Goal: Transaction & Acquisition: Download file/media

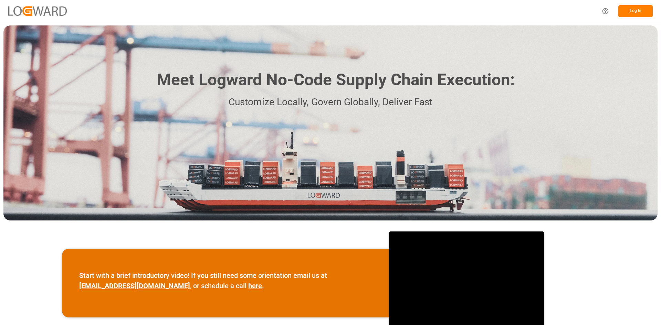
click at [631, 12] on button "Log In" at bounding box center [635, 11] width 34 height 12
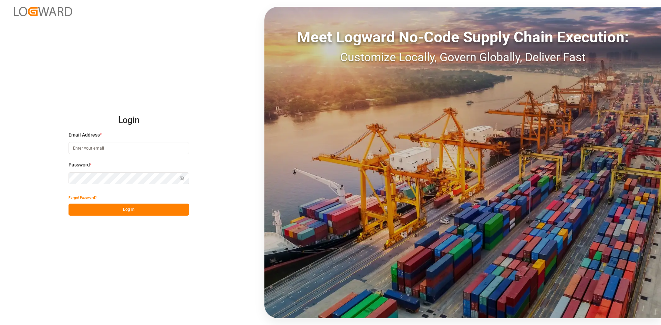
type input "[PERSON_NAME][EMAIL_ADDRESS][DATE][DOMAIN_NAME]"
click at [115, 213] on button "Log In" at bounding box center [128, 210] width 120 height 12
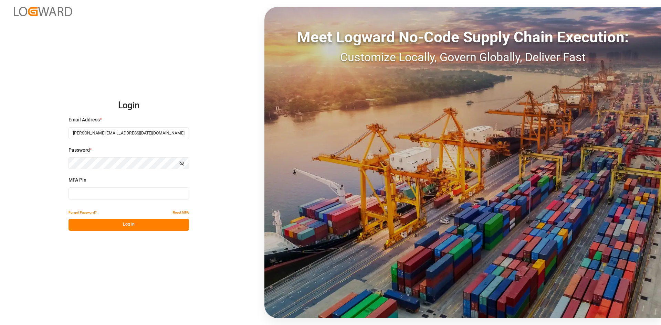
click at [87, 193] on input at bounding box center [128, 194] width 120 height 12
type input "493826"
click at [110, 224] on button "Log In" at bounding box center [128, 225] width 120 height 12
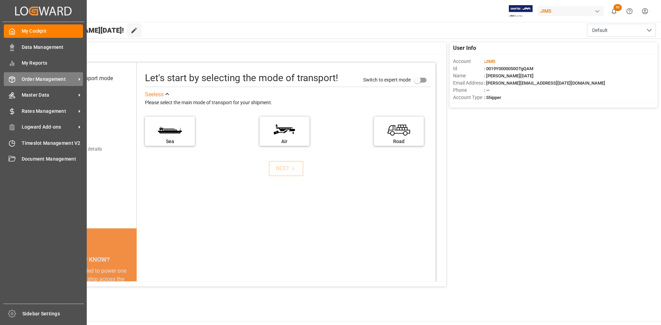
click at [33, 77] on span "Order Management" at bounding box center [49, 79] width 54 height 7
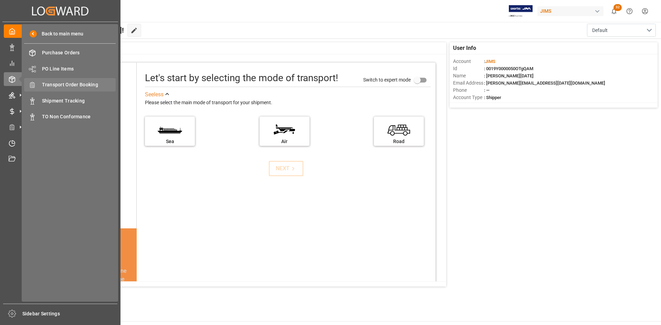
click at [66, 84] on span "Transport Order Booking" at bounding box center [79, 84] width 74 height 7
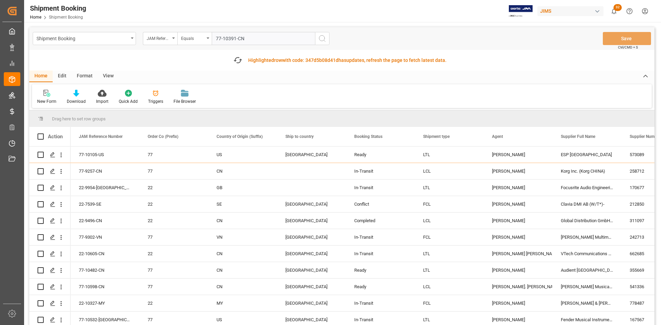
type input "77-10391-CN"
click at [320, 41] on icon "search button" at bounding box center [322, 38] width 8 height 8
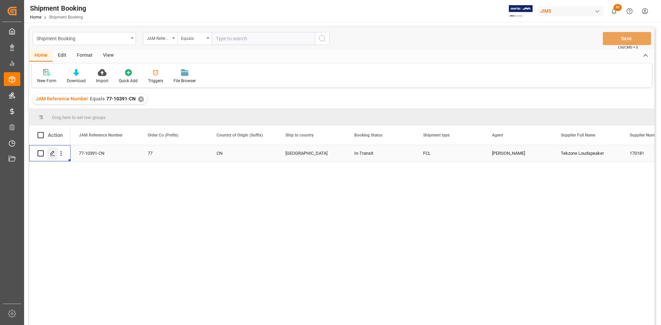
click at [54, 154] on icon "Press SPACE to select this row." at bounding box center [53, 154] width 6 height 6
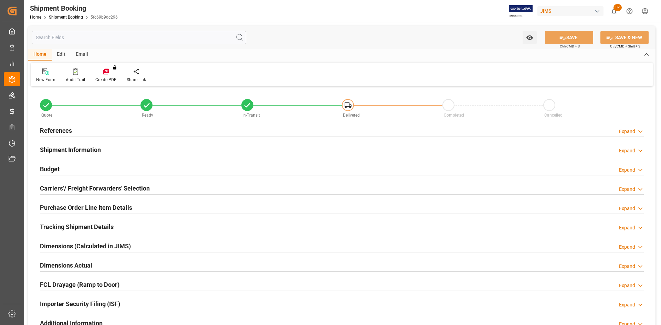
type input "1"
type input "37"
type input "[DATE]"
click at [54, 128] on h2 "References" at bounding box center [56, 130] width 32 height 9
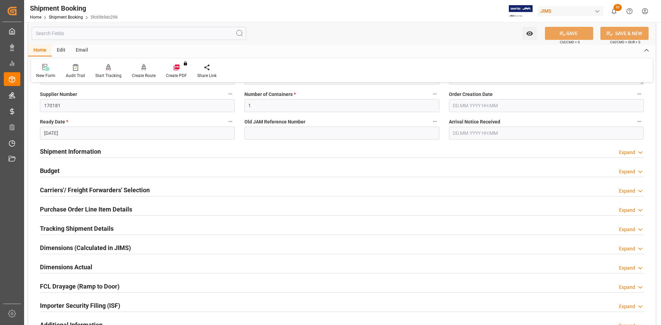
scroll to position [138, 0]
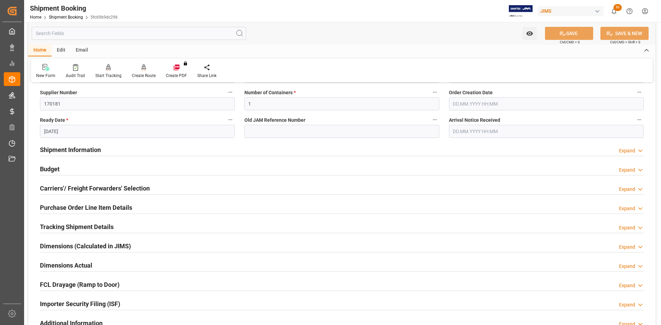
click at [73, 151] on h2 "Shipment Information" at bounding box center [70, 149] width 61 height 9
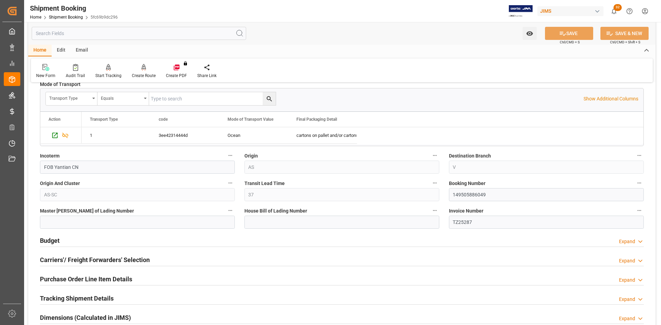
scroll to position [379, 0]
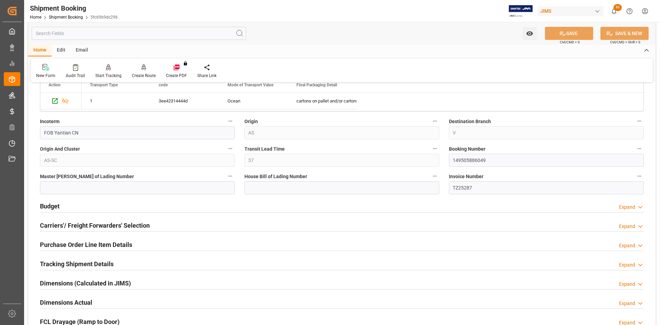
click at [49, 207] on h2 "Budget" at bounding box center [50, 206] width 20 height 9
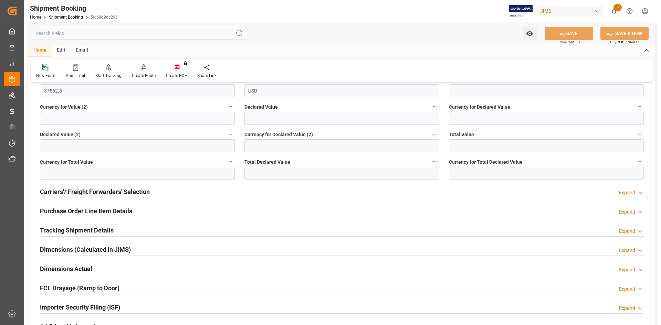
scroll to position [585, 0]
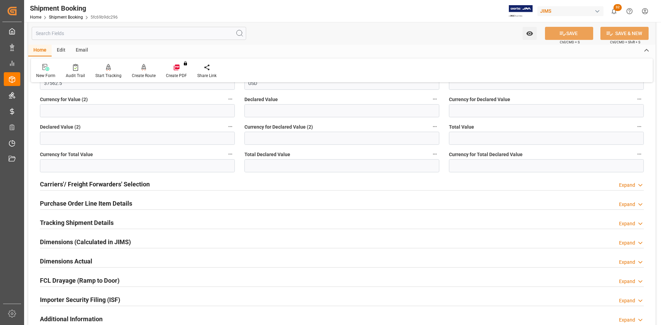
click at [101, 186] on h2 "Carriers'/ Freight Forwarders' Selection" at bounding box center [95, 184] width 110 height 9
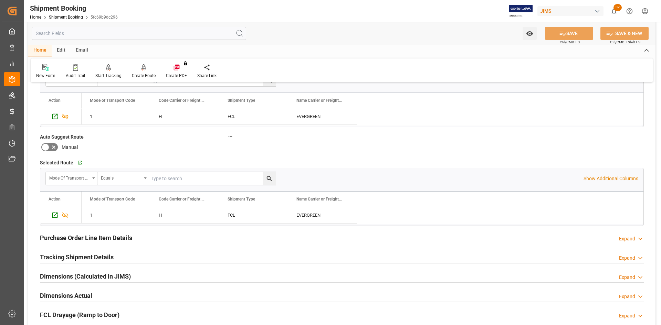
scroll to position [757, 0]
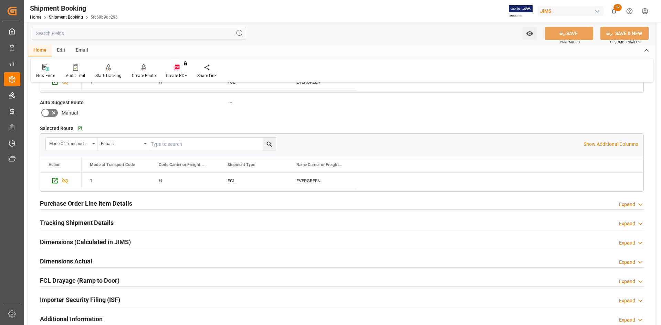
click at [55, 204] on h2 "Purchase Order Line Item Details" at bounding box center [86, 203] width 92 height 9
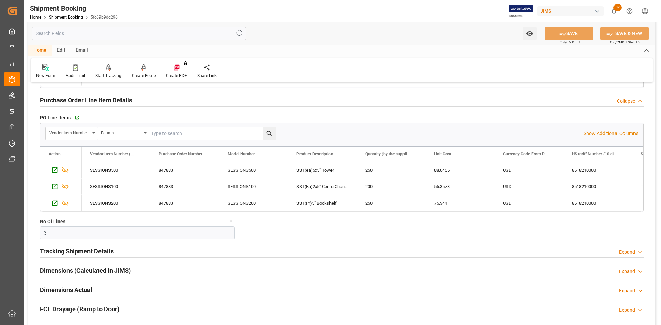
scroll to position [895, 0]
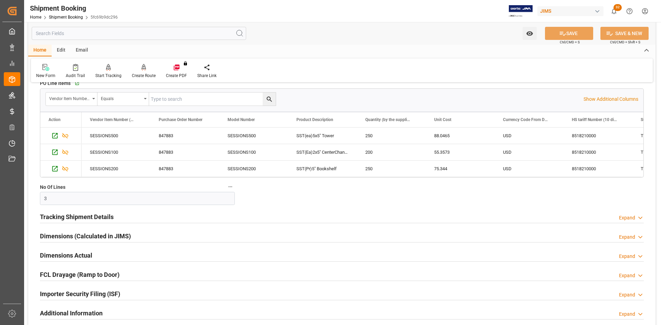
click at [52, 218] on h2 "Tracking Shipment Details" at bounding box center [77, 216] width 74 height 9
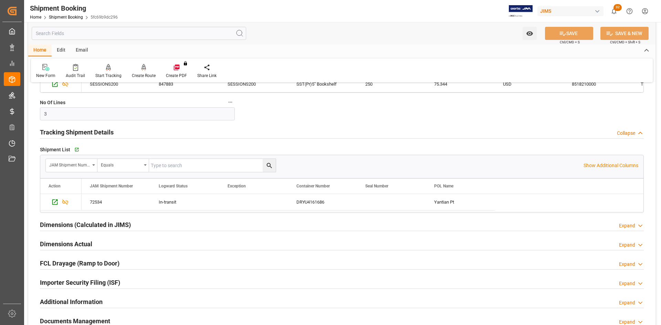
scroll to position [998, 0]
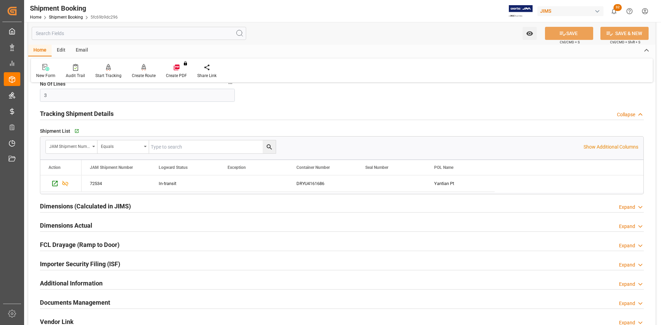
click at [56, 221] on h2 "Dimensions Actual" at bounding box center [66, 225] width 52 height 9
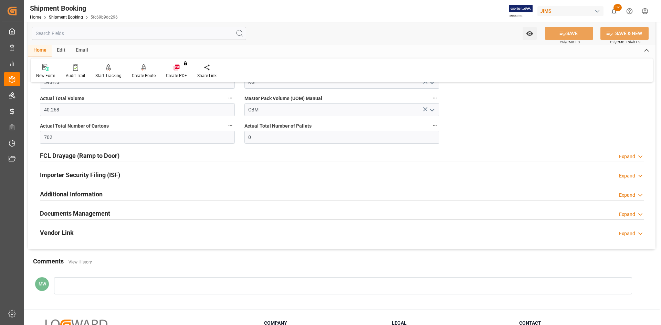
scroll to position [1170, 0]
click at [53, 215] on h2 "Documents Management" at bounding box center [75, 213] width 70 height 9
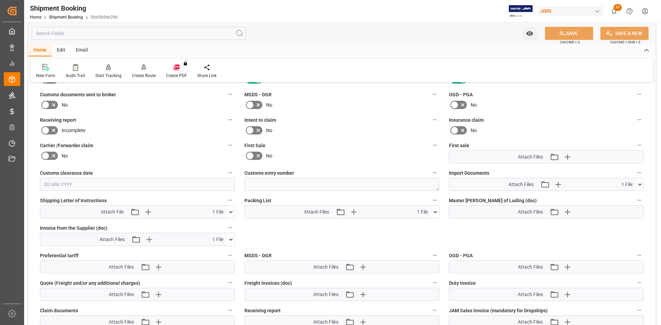
scroll to position [1342, 0]
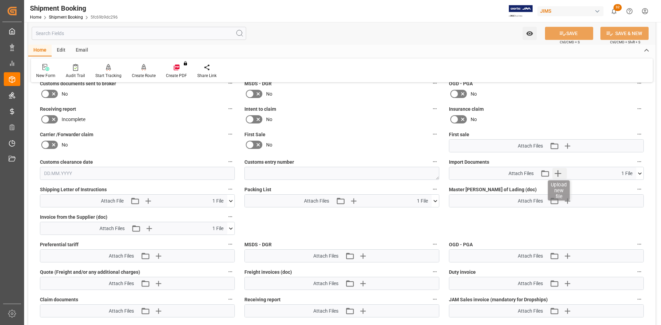
click at [558, 174] on icon "button" at bounding box center [557, 173] width 11 height 11
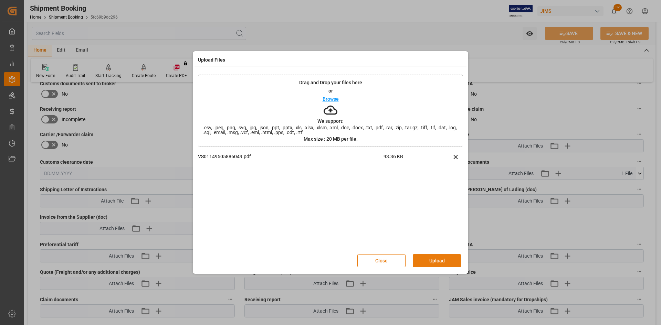
click at [441, 262] on button "Upload" at bounding box center [437, 260] width 48 height 13
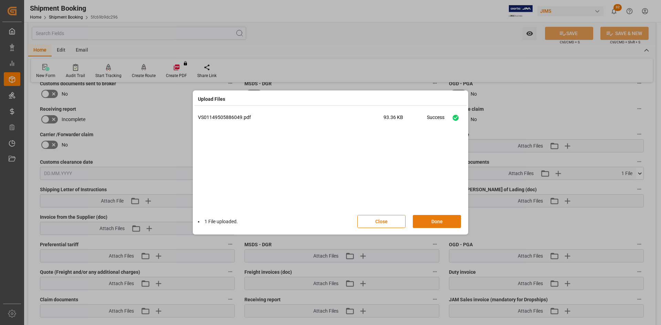
click at [427, 224] on button "Done" at bounding box center [437, 221] width 48 height 13
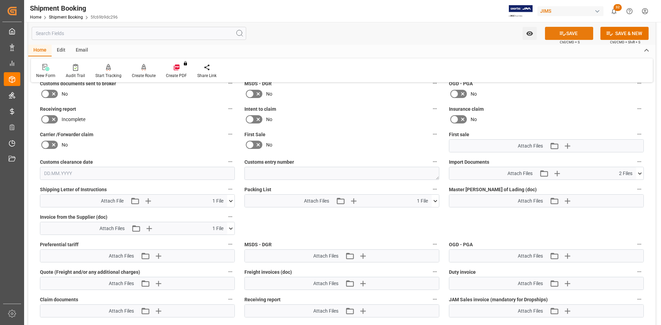
click at [579, 33] on button "SAVE" at bounding box center [569, 33] width 48 height 13
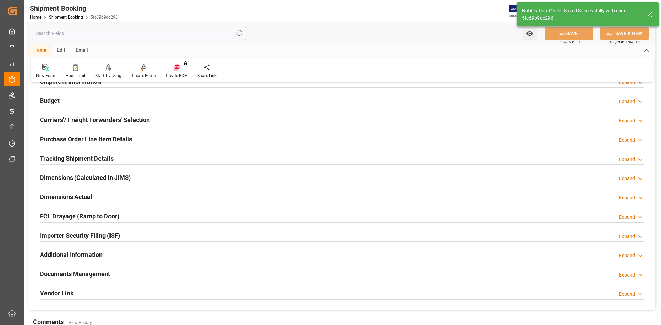
scroll to position [69, 0]
click at [86, 274] on h2 "Documents Management" at bounding box center [75, 273] width 70 height 9
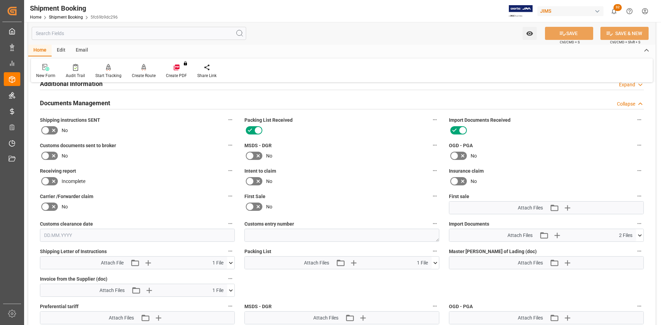
scroll to position [241, 0]
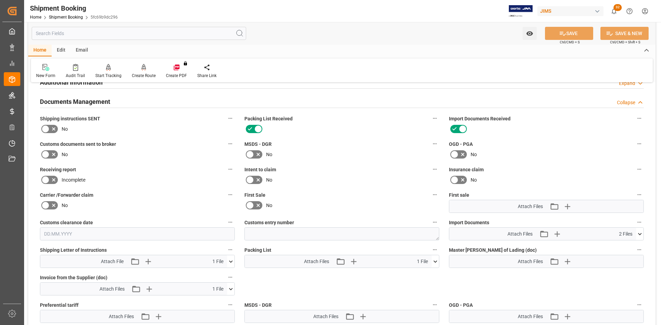
click at [436, 263] on icon at bounding box center [434, 261] width 7 height 7
click at [416, 274] on icon at bounding box center [416, 274] width 7 height 7
click at [402, 158] on div "No" at bounding box center [341, 154] width 195 height 11
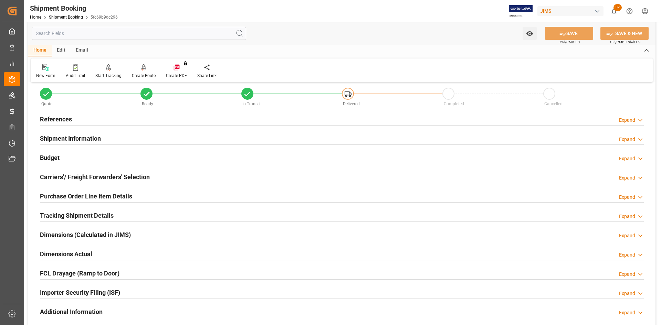
scroll to position [0, 0]
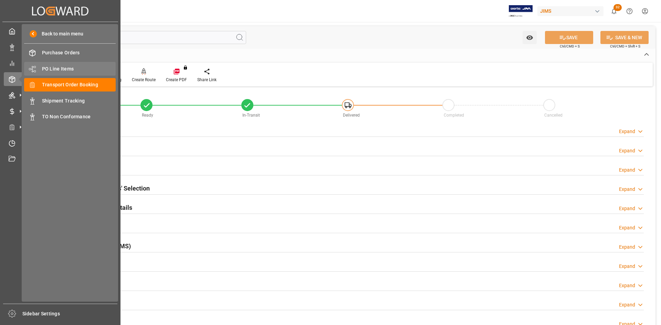
click at [69, 69] on span "PO Line Items" at bounding box center [79, 68] width 74 height 7
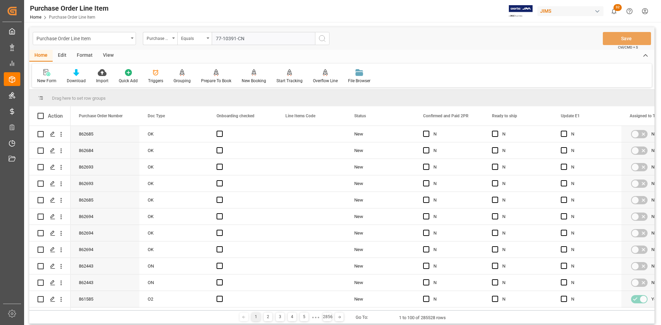
type input "77-10391-CN"
click at [323, 36] on icon "search button" at bounding box center [322, 38] width 8 height 8
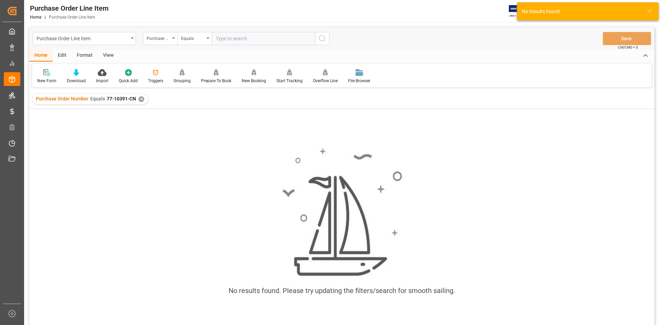
click at [138, 100] on div "✕" at bounding box center [141, 99] width 6 height 6
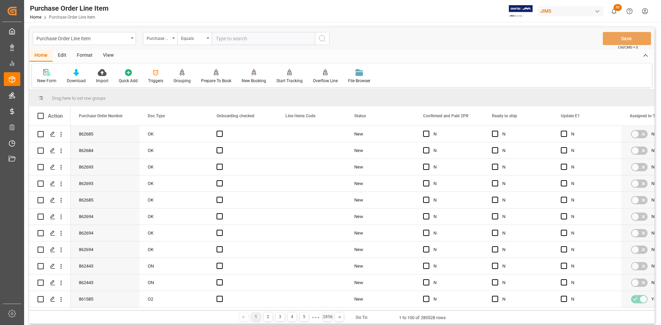
paste input "77-10391-CN"
type input "77-10391-CN"
click at [320, 38] on icon "search button" at bounding box center [322, 38] width 8 height 8
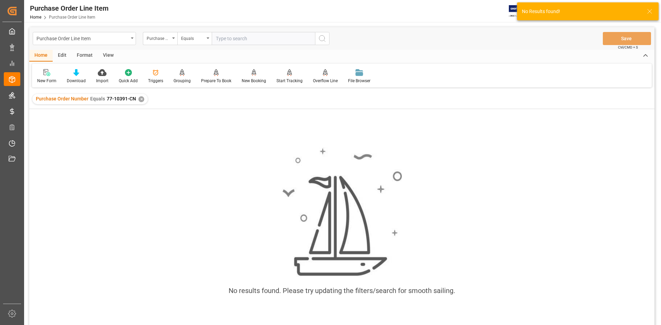
click at [141, 99] on div "✕" at bounding box center [141, 99] width 6 height 6
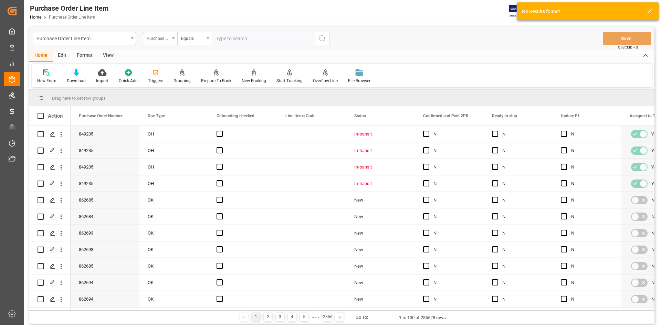
click at [174, 39] on icon "open menu" at bounding box center [173, 38] width 3 height 1
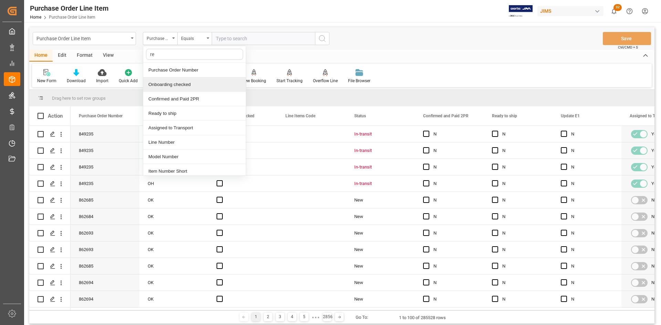
type input "ref"
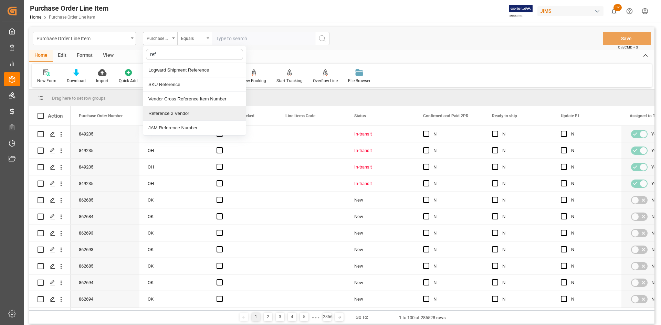
click at [180, 111] on div "Reference 2 Vendor" at bounding box center [194, 113] width 103 height 14
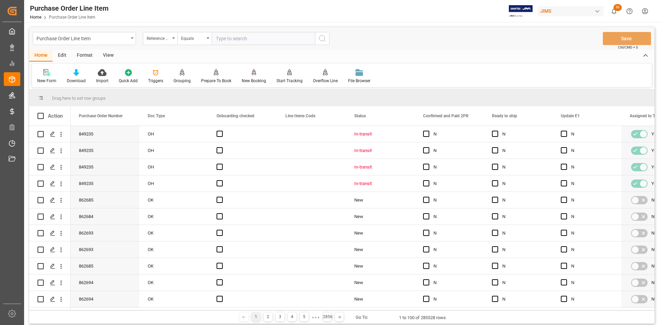
paste input "77-10391-CN"
type input "77-10391-CN"
click at [322, 39] on icon "search button" at bounding box center [322, 38] width 8 height 8
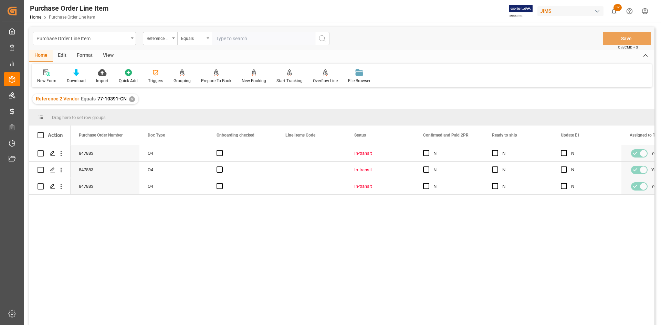
click at [105, 55] on div "View" at bounding box center [108, 56] width 21 height 12
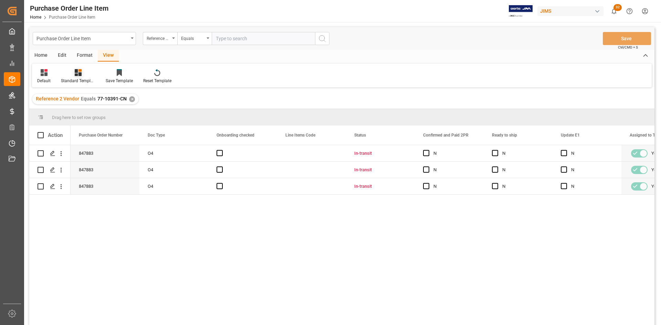
click at [77, 78] on div "Standard Templates" at bounding box center [78, 81] width 34 height 6
click at [83, 128] on div "HS Listing [GEOGRAPHIC_DATA]" at bounding box center [96, 125] width 60 height 7
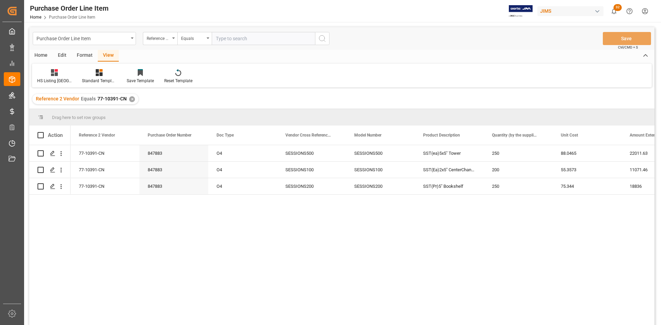
click at [39, 57] on div "Home" at bounding box center [40, 56] width 23 height 12
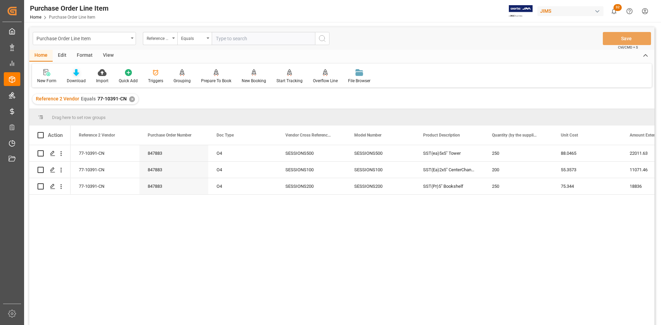
click at [72, 76] on div "Download" at bounding box center [76, 76] width 29 height 15
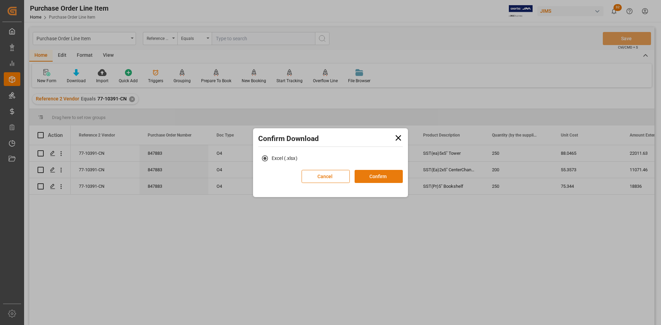
click at [360, 175] on button "Confirm" at bounding box center [378, 176] width 48 height 13
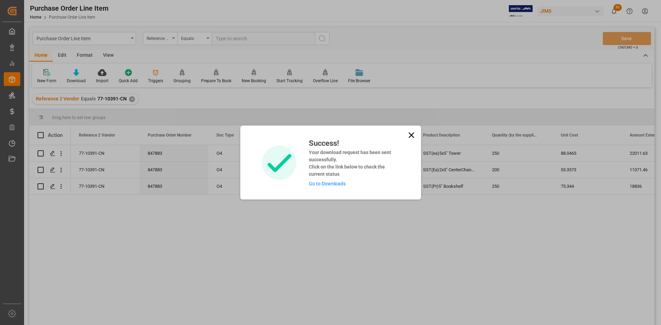
click at [321, 182] on link "Go to Downloads" at bounding box center [327, 184] width 37 height 6
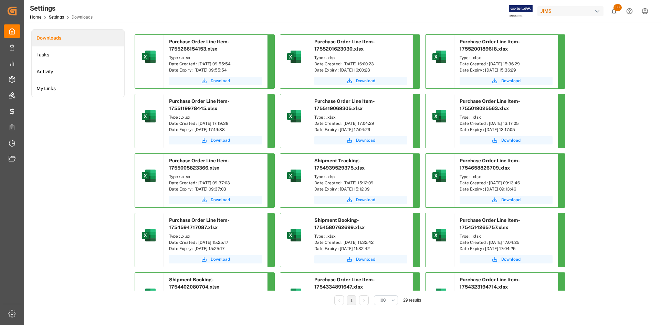
click at [222, 82] on span "Download" at bounding box center [220, 81] width 19 height 6
